Goal: Ask a question: Seek information or help from site administrators or community

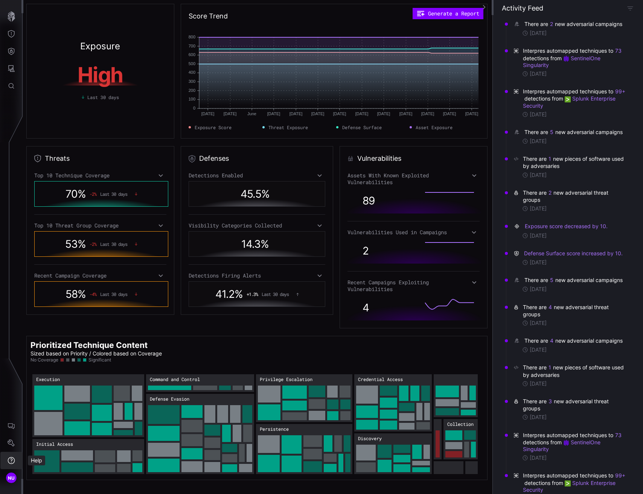
click at [12, 463] on icon "Help" at bounding box center [12, 461] width 8 height 8
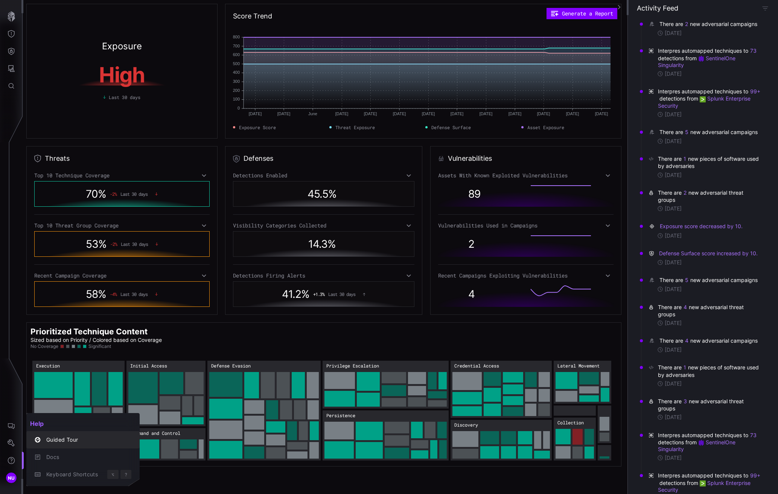
click at [59, 445] on div "Guided Tour" at bounding box center [82, 440] width 107 height 11
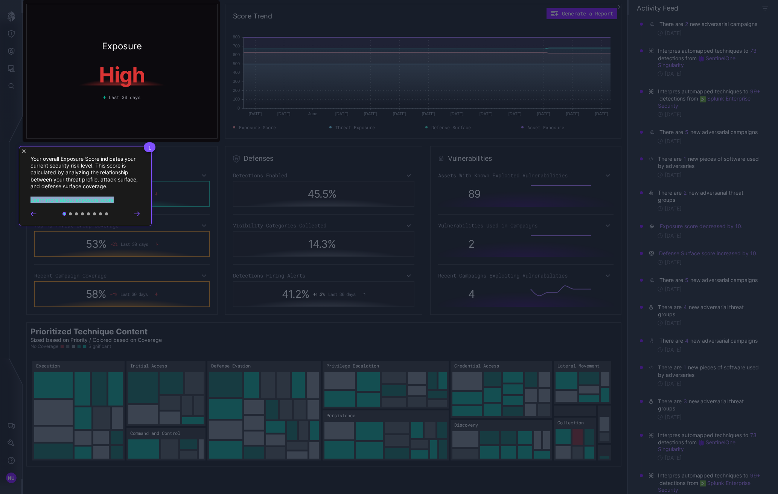
click at [136, 216] on icon "Go to next step" at bounding box center [137, 214] width 6 height 5
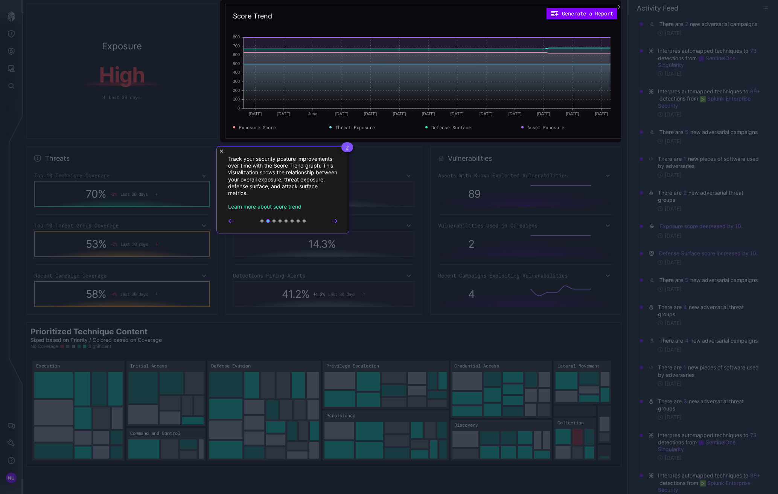
click at [332, 222] on icon "Go to next step" at bounding box center [335, 221] width 6 height 5
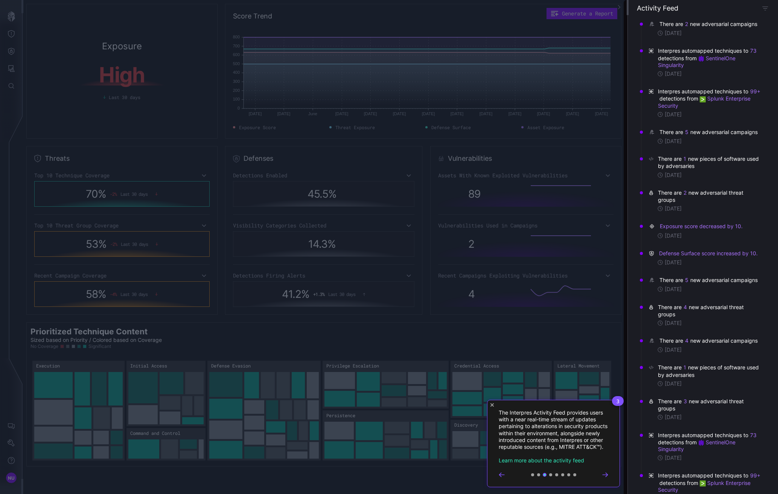
click at [603, 477] on icon "Go to next step" at bounding box center [606, 475] width 6 height 5
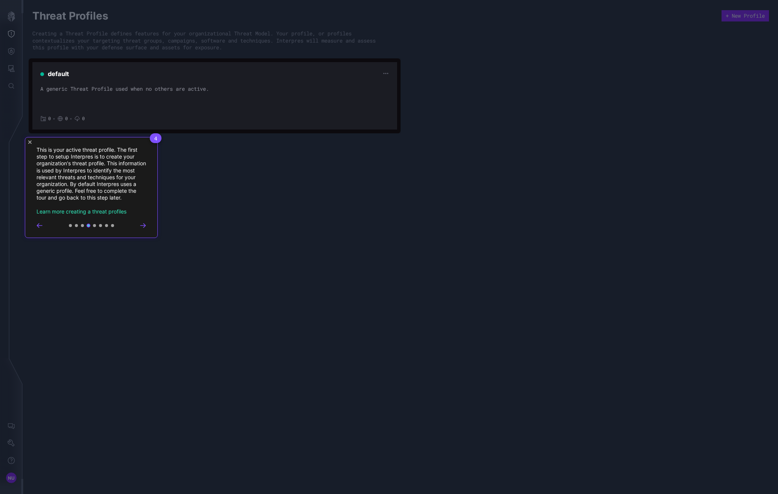
click at [144, 224] on icon "Go to next step" at bounding box center [142, 226] width 5 height 4
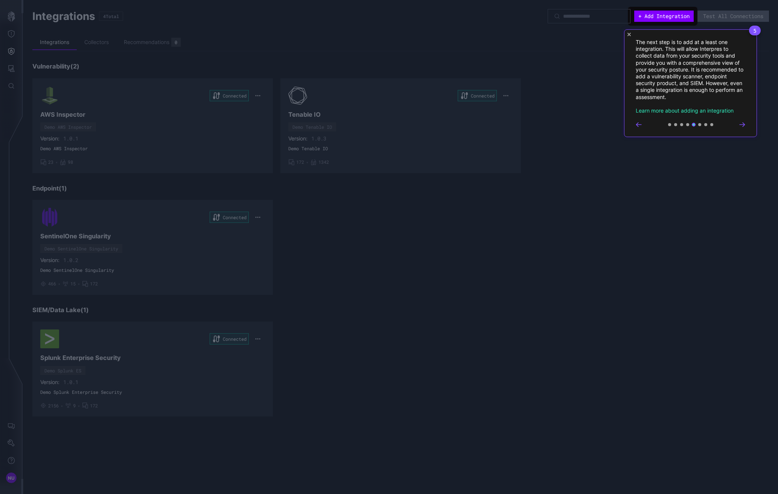
click at [643, 127] on icon "Go to next step" at bounding box center [743, 124] width 6 height 5
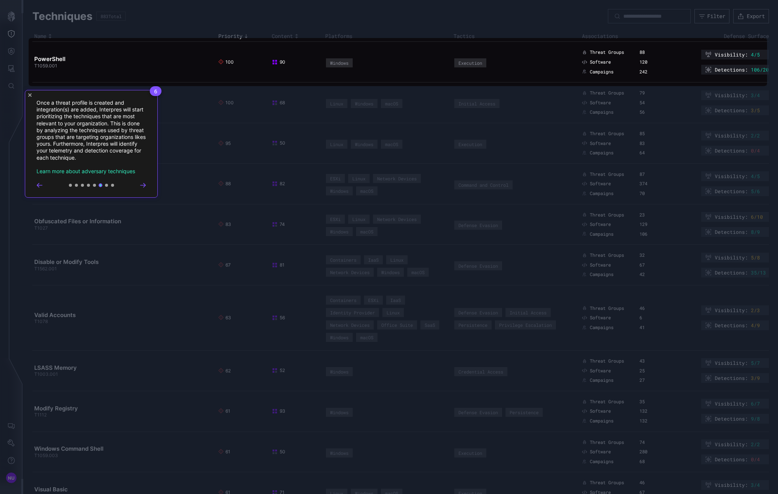
click at [144, 185] on icon "Go to next step" at bounding box center [143, 185] width 6 height 5
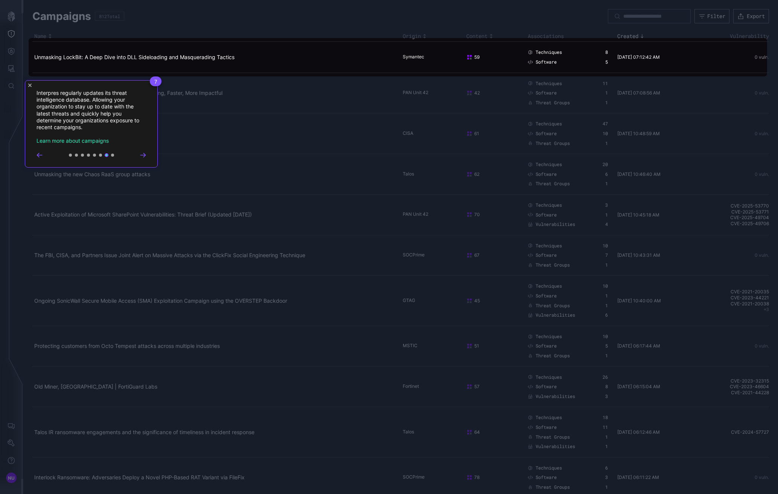
click at [143, 153] on icon "Go to next step" at bounding box center [142, 155] width 5 height 4
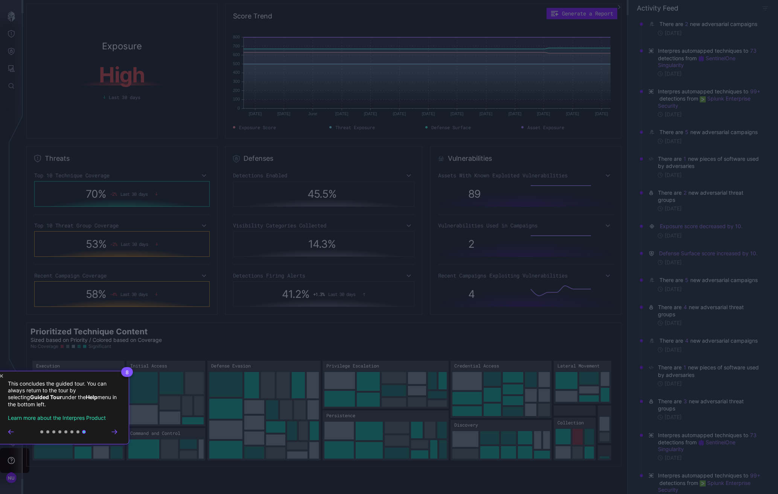
click at [2, 375] on icon "Close Tour" at bounding box center [1, 375] width 3 height 3
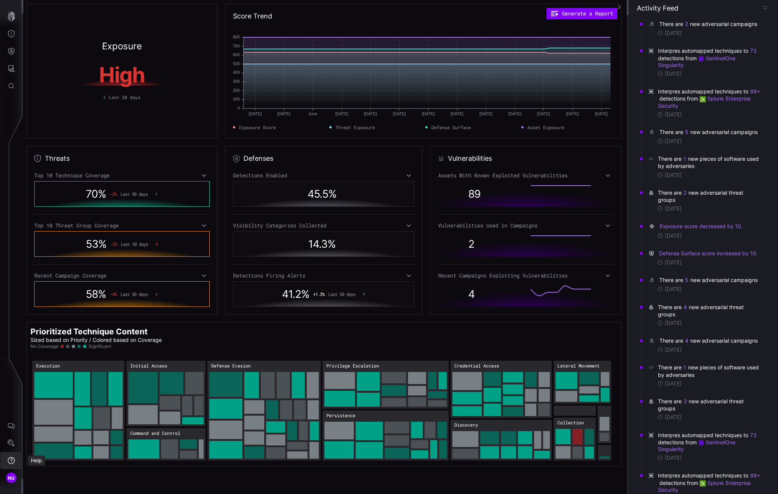
click at [11, 458] on icon "Help" at bounding box center [12, 461] width 8 height 8
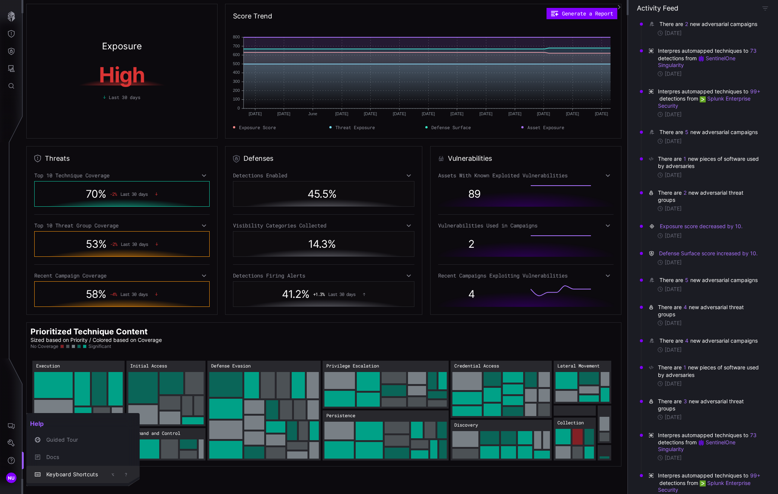
click at [81, 474] on span "Keyboard Shortcuts" at bounding box center [75, 474] width 59 height 6
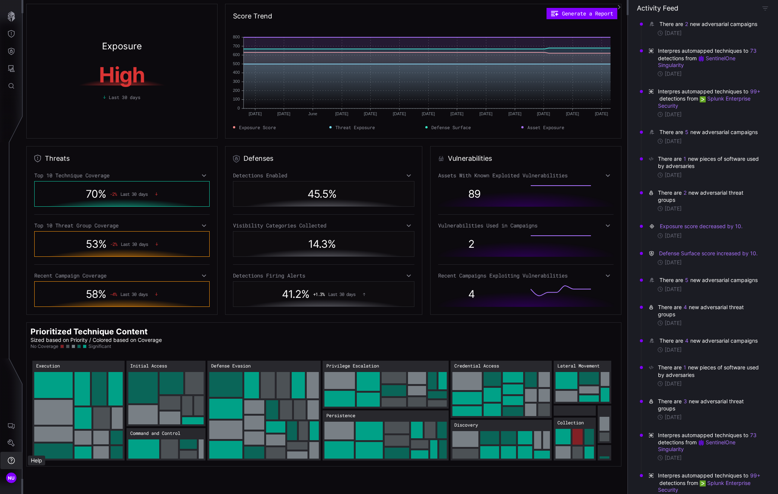
click at [8, 459] on icon "Help" at bounding box center [11, 460] width 7 height 7
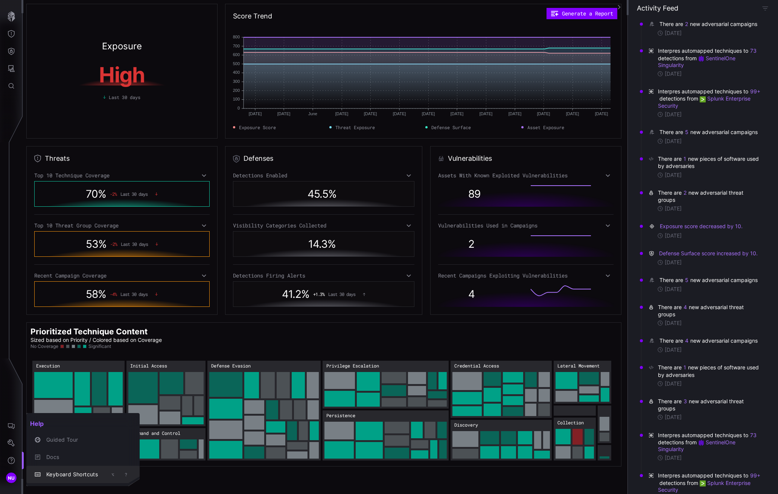
click at [53, 474] on span "Keyboard Shortcuts" at bounding box center [75, 474] width 59 height 6
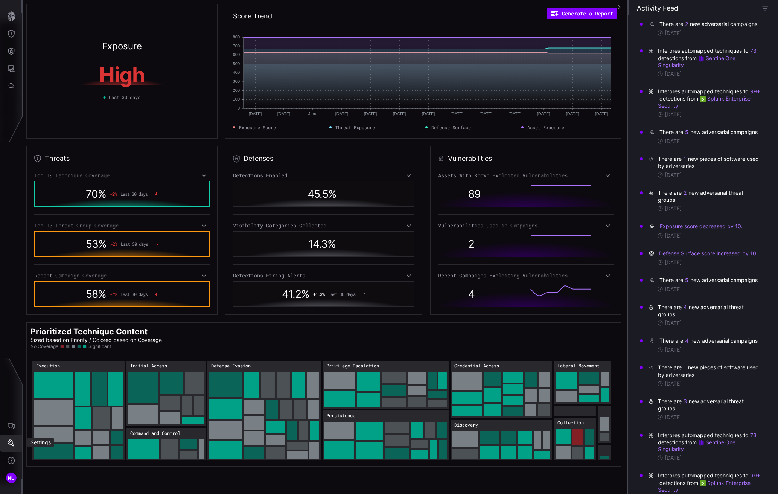
click at [12, 451] on button "Settings" at bounding box center [11, 443] width 22 height 17
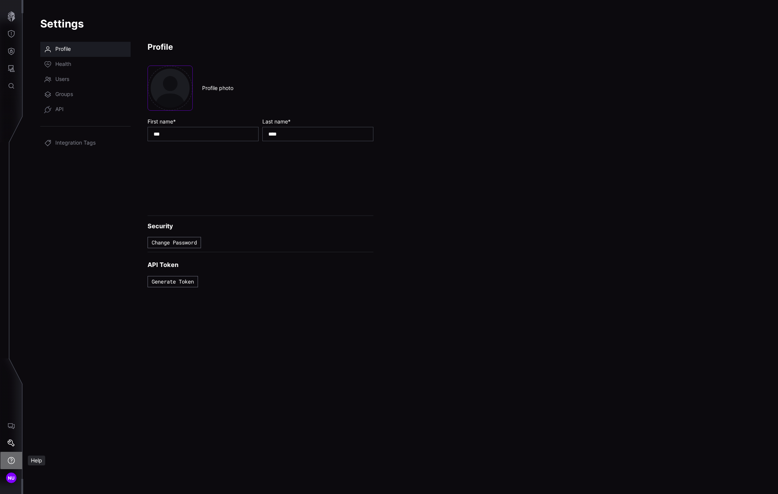
click at [11, 459] on icon "Help" at bounding box center [12, 461] width 8 height 8
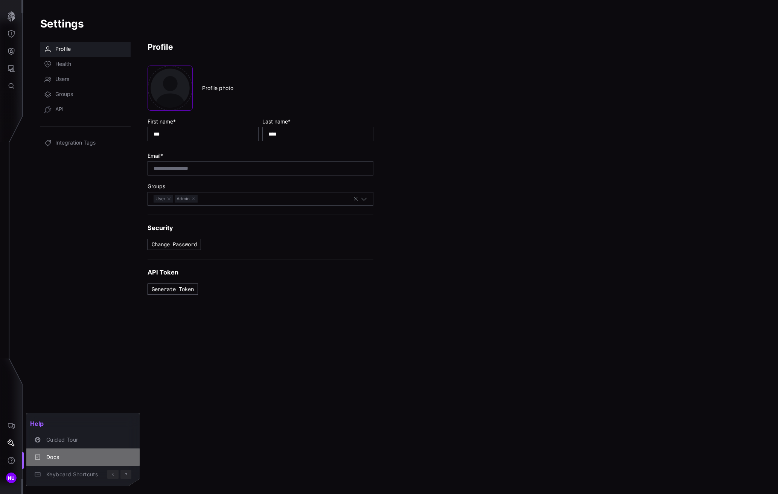
click at [116, 456] on div "Docs" at bounding box center [87, 457] width 89 height 9
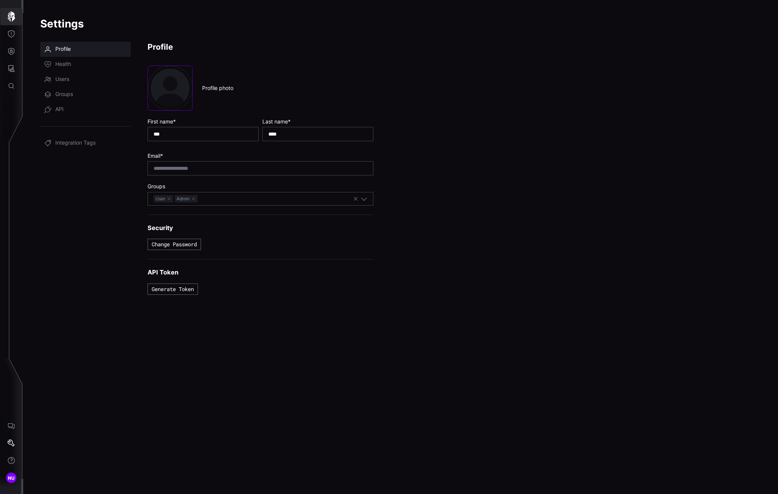
click at [14, 11] on icon "button" at bounding box center [11, 16] width 11 height 11
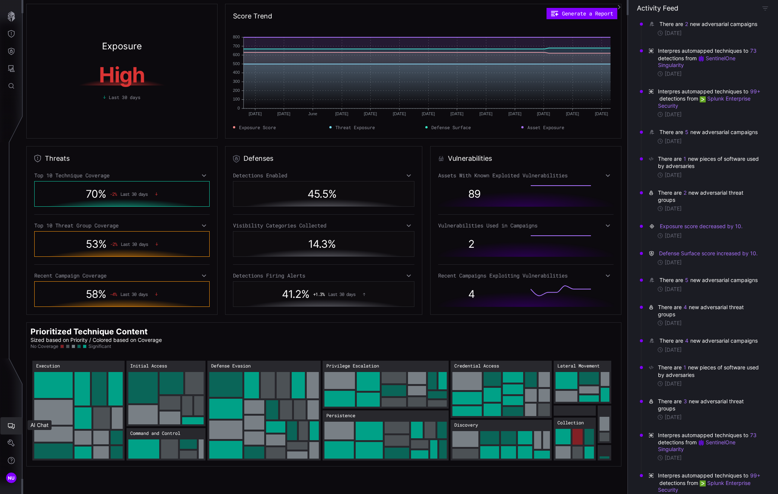
click at [8, 429] on icon "AI Chat" at bounding box center [12, 426] width 8 height 8
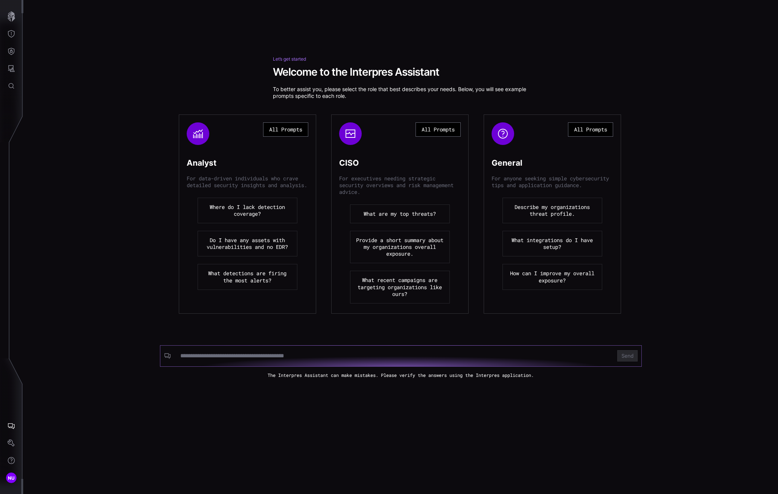
click at [297, 357] on input at bounding box center [394, 356] width 428 height 8
type input "**********"
click button "Send" at bounding box center [628, 355] width 20 height 11
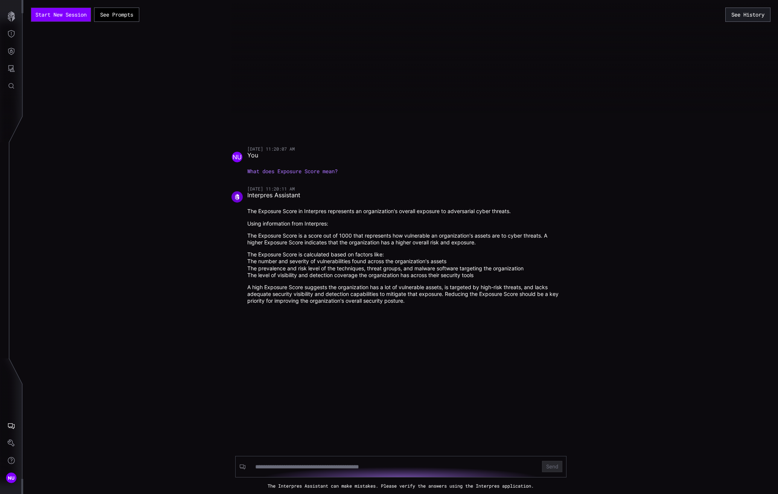
click at [301, 462] on div at bounding box center [394, 467] width 288 height 14
click at [299, 466] on input at bounding box center [393, 467] width 277 height 8
type input "*"
type input "**********"
click at [542, 461] on button "Send" at bounding box center [552, 466] width 20 height 11
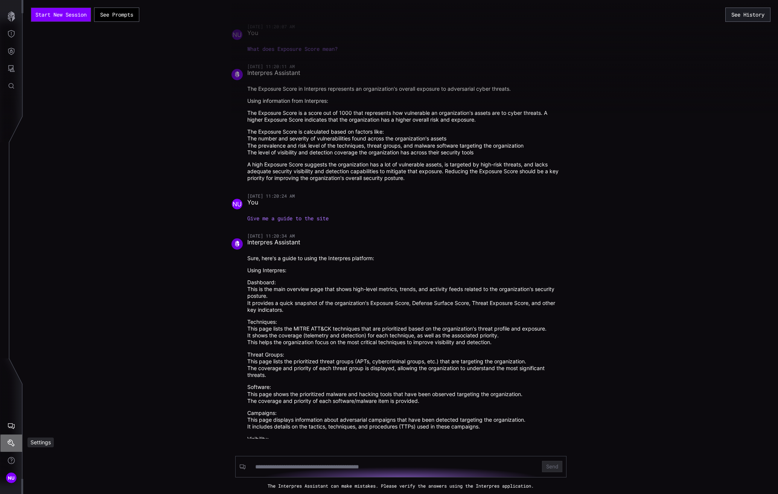
click at [11, 445] on icon "Settings" at bounding box center [11, 442] width 7 height 7
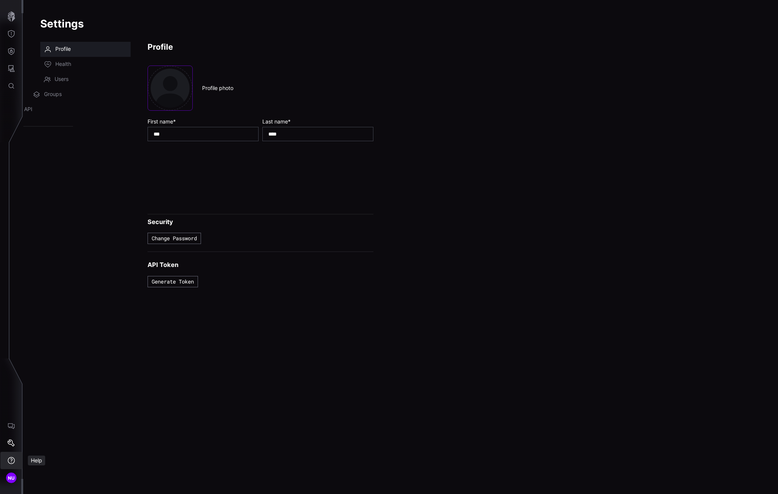
click at [11, 458] on icon "Help" at bounding box center [12, 461] width 8 height 8
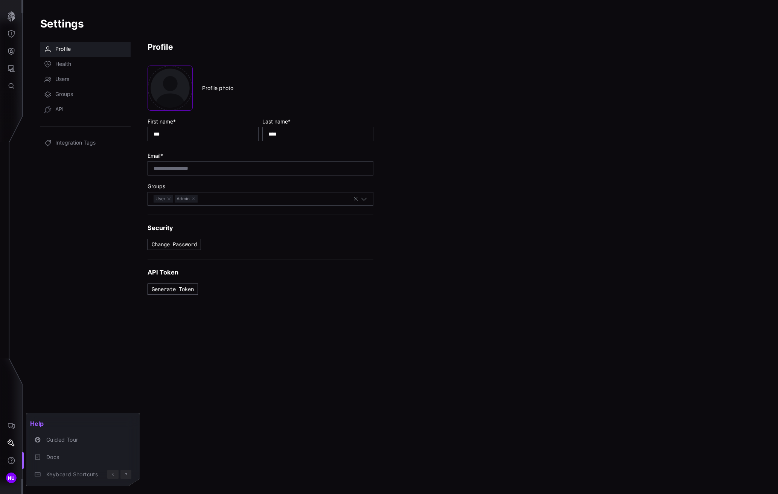
click at [13, 14] on div at bounding box center [389, 247] width 778 height 494
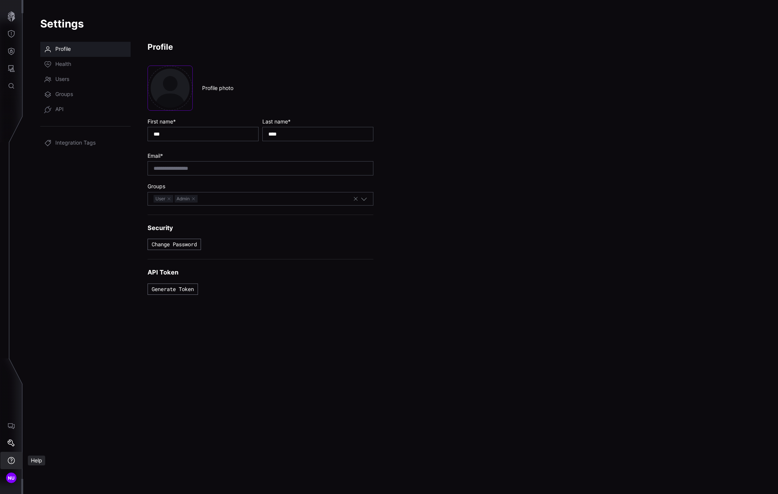
click at [15, 456] on button "Help" at bounding box center [11, 460] width 22 height 17
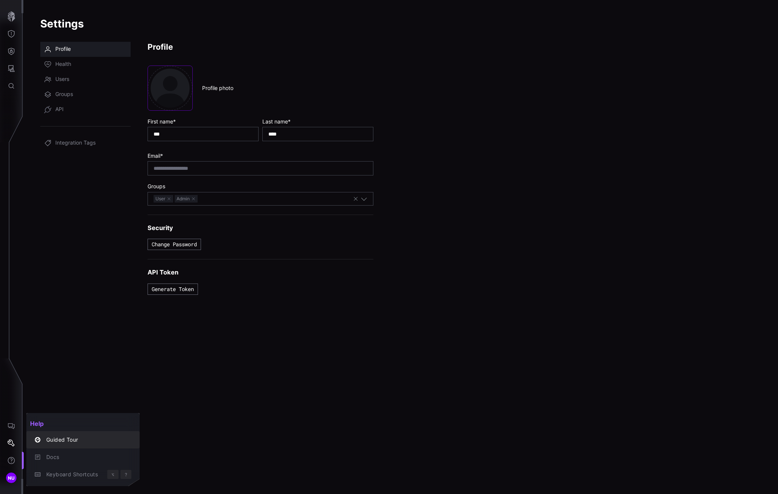
click at [58, 443] on div "Guided Tour" at bounding box center [87, 439] width 89 height 9
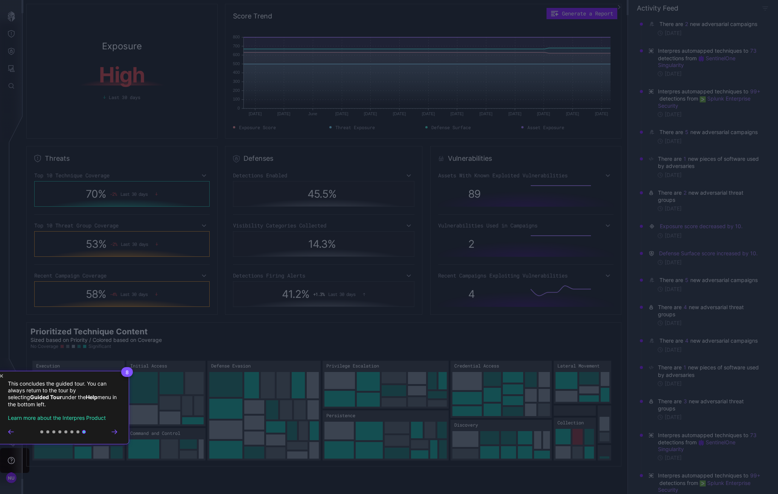
click at [2, 376] on icon "Close Tour" at bounding box center [1, 375] width 3 height 3
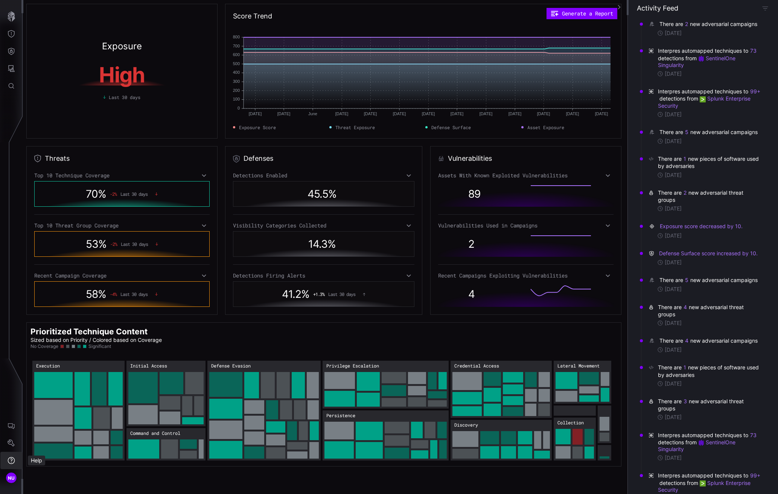
click at [9, 465] on button "Help" at bounding box center [11, 460] width 22 height 17
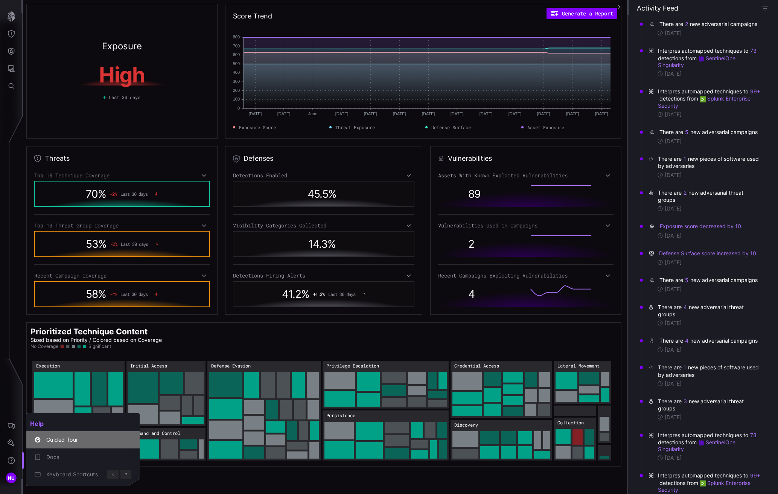
click at [59, 438] on div "Guided Tour" at bounding box center [87, 439] width 89 height 9
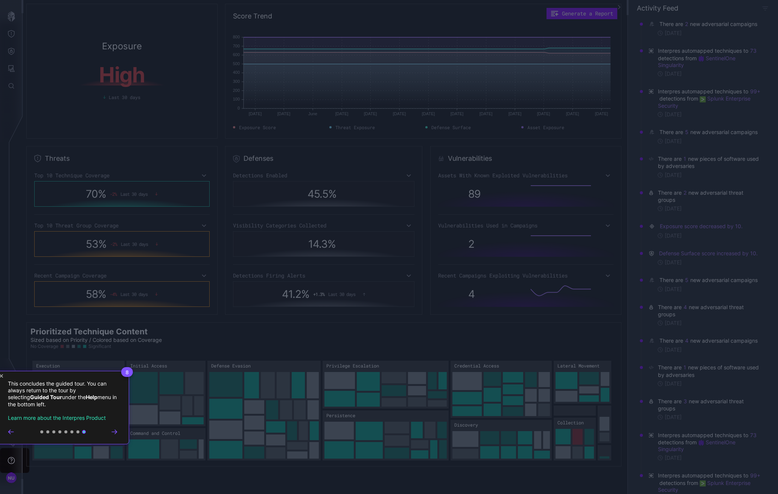
click at [41, 433] on button "Go to step 1" at bounding box center [41, 431] width 3 height 3
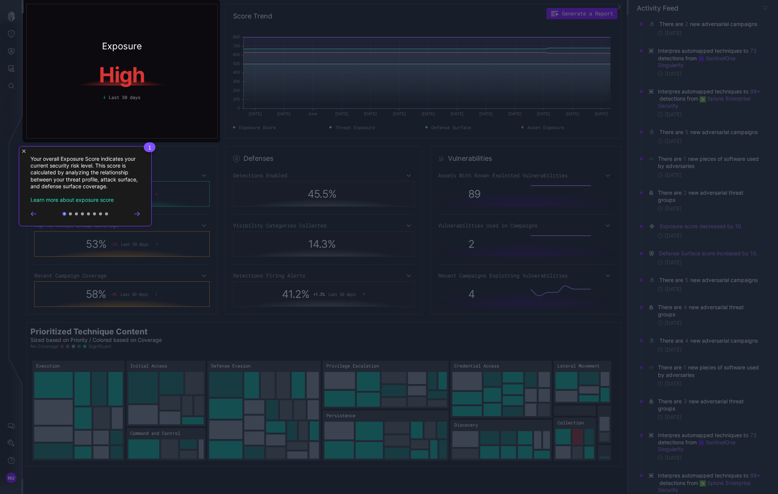
click at [24, 154] on div "1 Your overall Exposure Score indicates your current security risk level. This …" at bounding box center [85, 186] width 133 height 80
click at [24, 151] on icon "Close Tour" at bounding box center [23, 150] width 3 height 3
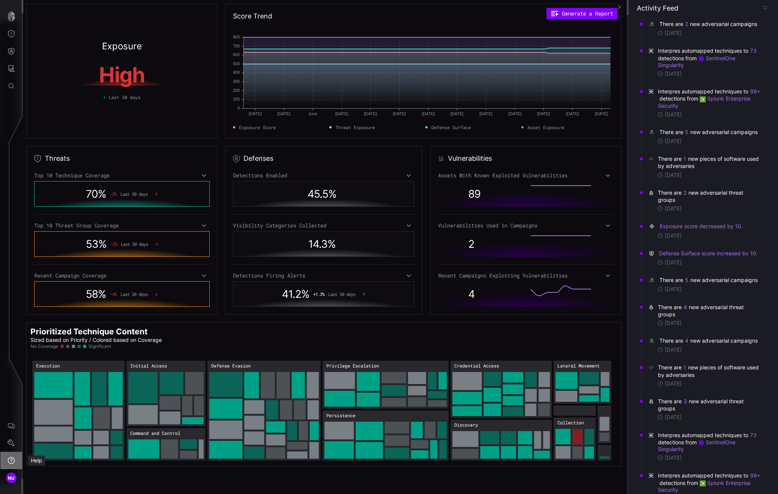
click at [13, 456] on button "Help" at bounding box center [11, 460] width 22 height 17
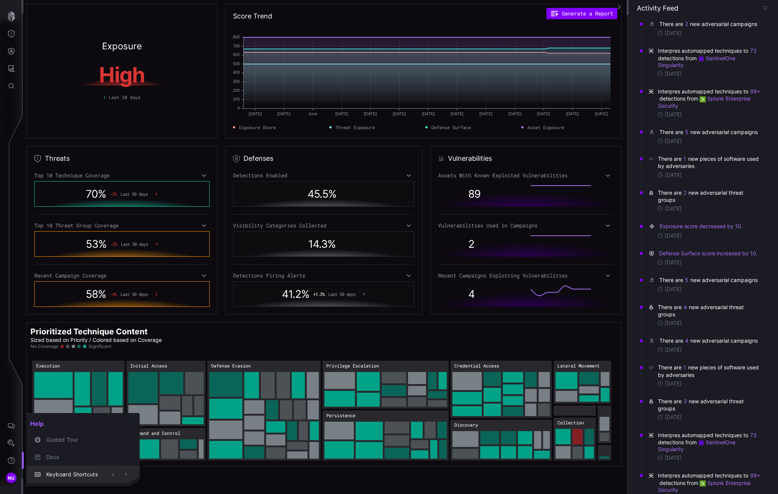
click at [53, 471] on span "Keyboard Shortcuts" at bounding box center [75, 474] width 59 height 6
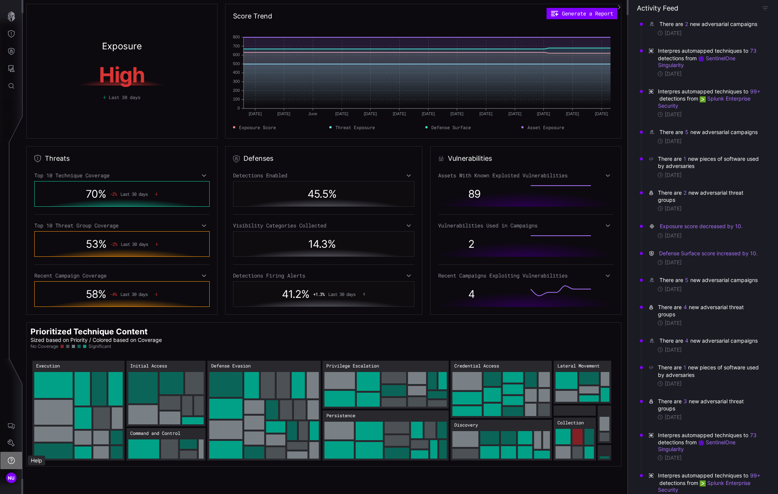
click at [16, 459] on button "Help" at bounding box center [11, 460] width 22 height 17
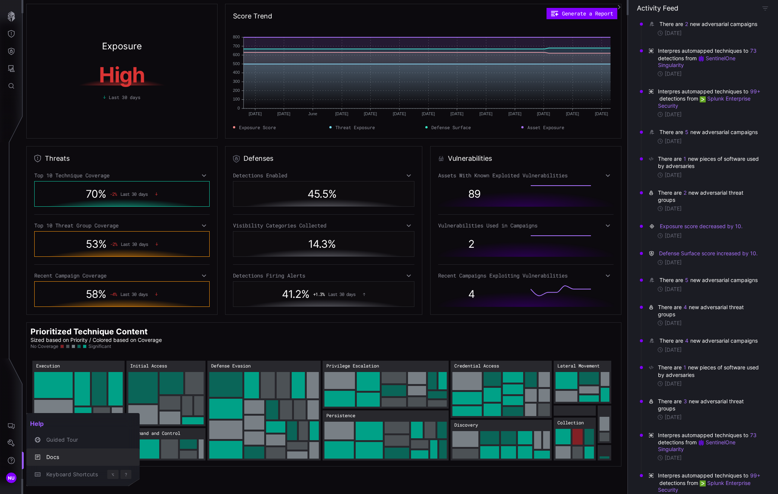
click at [50, 453] on div "Docs" at bounding box center [87, 457] width 89 height 9
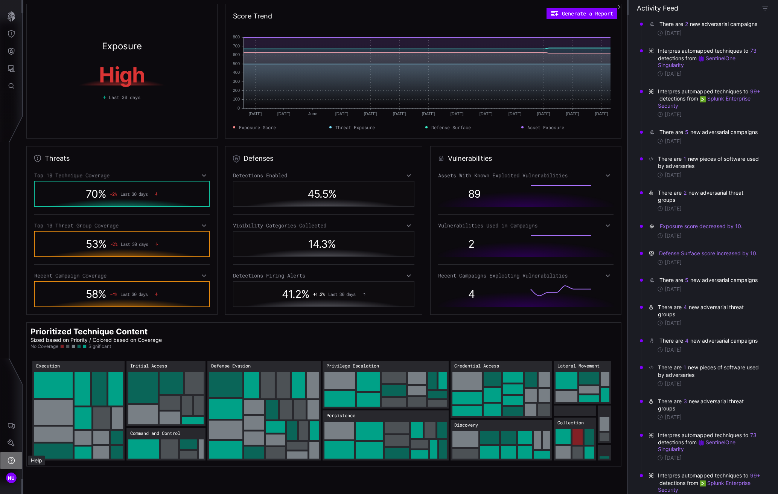
click at [7, 459] on button "Help" at bounding box center [11, 460] width 22 height 17
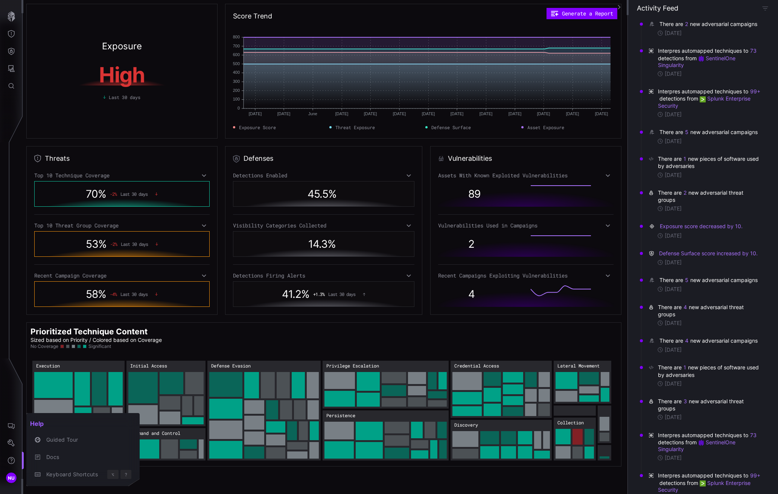
click at [6, 397] on div at bounding box center [389, 247] width 778 height 494
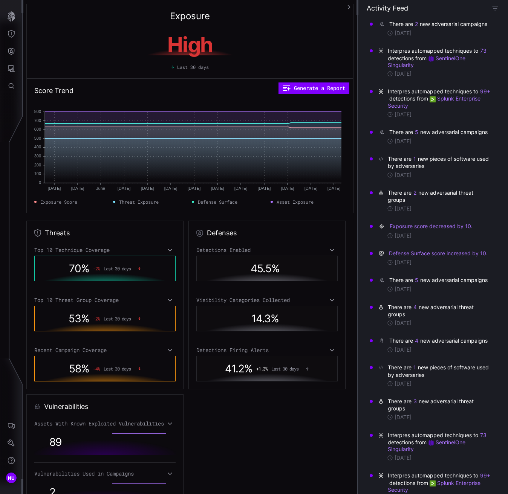
click at [348, 8] on icon "button" at bounding box center [348, 7] width 5 height 5
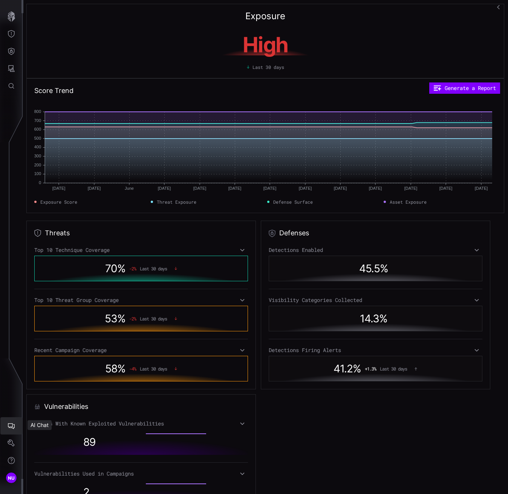
click at [11, 425] on icon "AI Chat" at bounding box center [12, 426] width 8 height 8
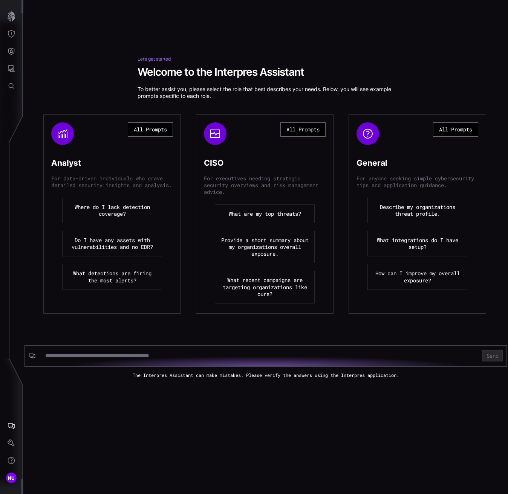
click at [120, 363] on div at bounding box center [259, 356] width 439 height 14
click at [121, 358] on input at bounding box center [259, 356] width 428 height 8
click at [119, 358] on input at bounding box center [259, 356] width 428 height 8
type input "**********"
click button "Send" at bounding box center [492, 355] width 20 height 11
